Goal: Find contact information: Find contact information

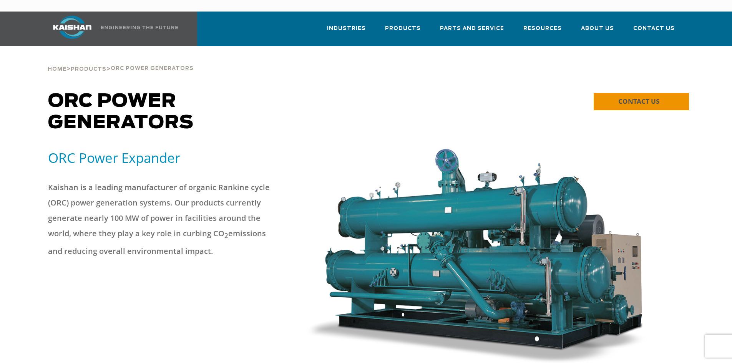
click at [629, 97] on span "CONTACT US" at bounding box center [638, 101] width 41 height 9
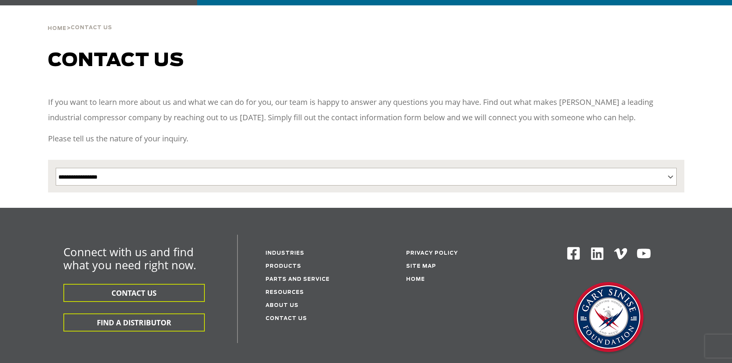
scroll to position [77, 0]
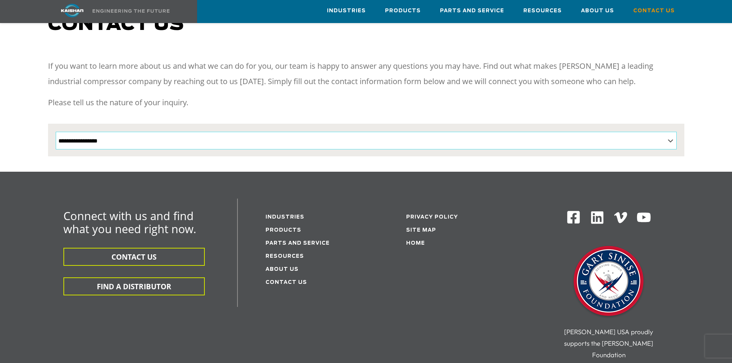
click at [231, 132] on select "**********" at bounding box center [366, 141] width 621 height 18
click at [64, 309] on div "Connect with us and find what you need right now. CONTACT US FIND A DISTRIBUTOR…" at bounding box center [366, 286] width 646 height 174
click at [288, 280] on link "Contact Us" at bounding box center [287, 282] width 42 height 5
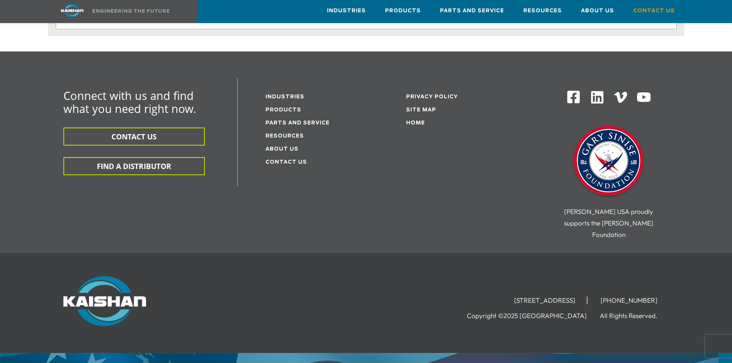
scroll to position [204, 0]
